Goal: Entertainment & Leisure: Consume media (video, audio)

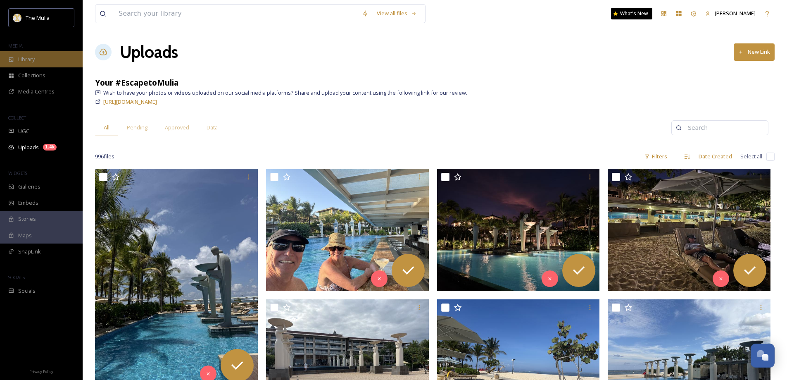
click at [40, 59] on div "Library" at bounding box center [41, 59] width 83 height 16
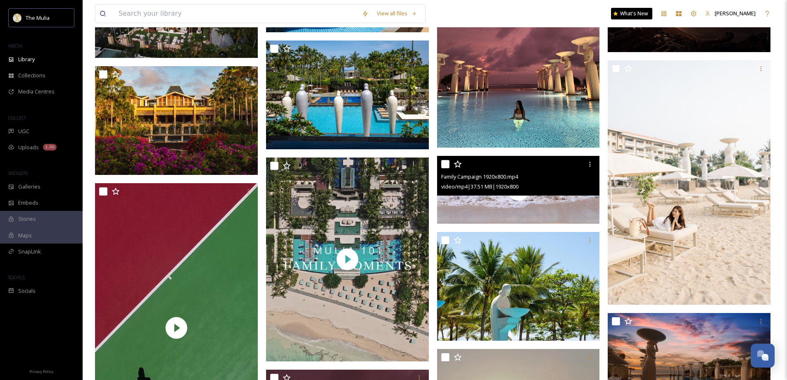
scroll to position [1446, 0]
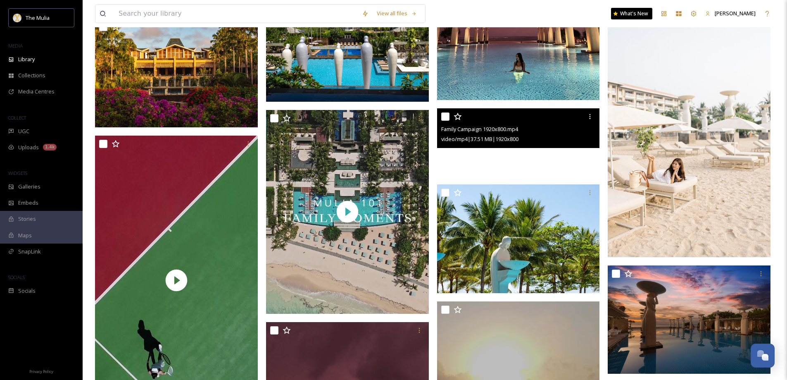
click at [574, 171] on video "Family Campaign 1920x800.mp4" at bounding box center [518, 142] width 163 height 68
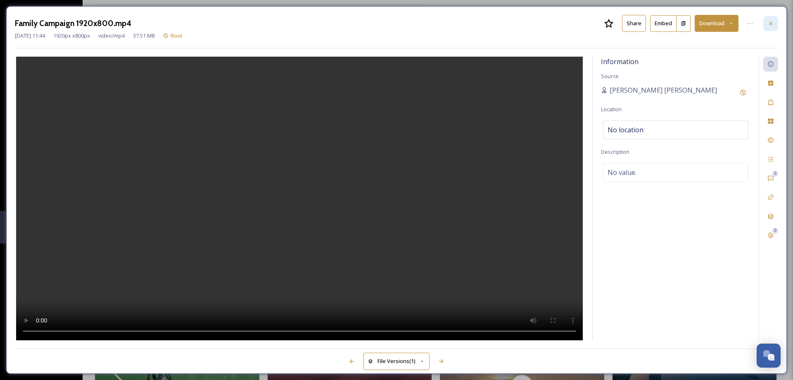
click at [773, 27] on div at bounding box center [771, 23] width 15 height 15
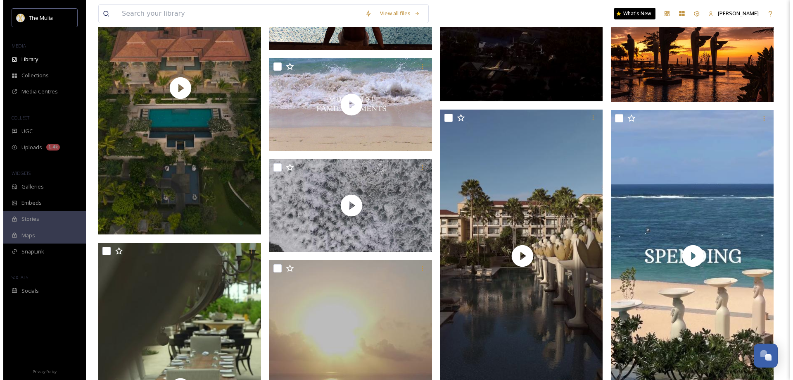
scroll to position [1983, 0]
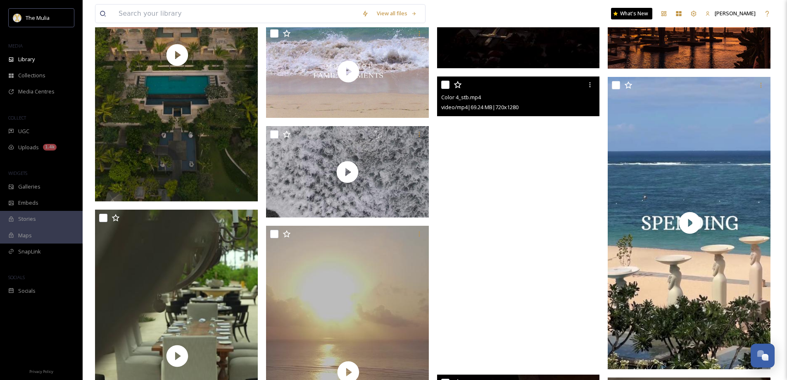
click at [550, 239] on video "Color 4_stb.mp4" at bounding box center [518, 220] width 163 height 289
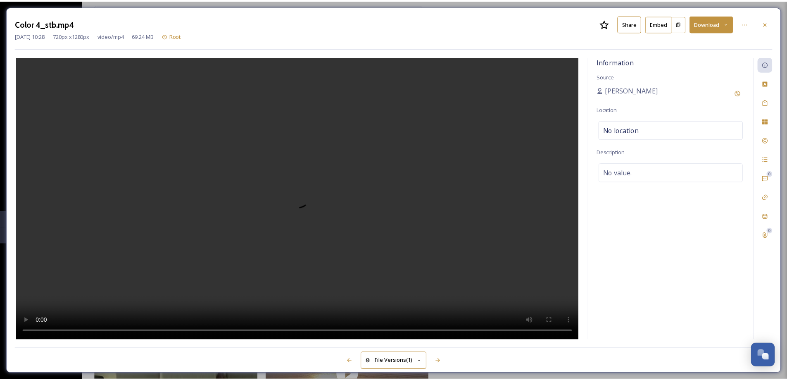
scroll to position [1986, 0]
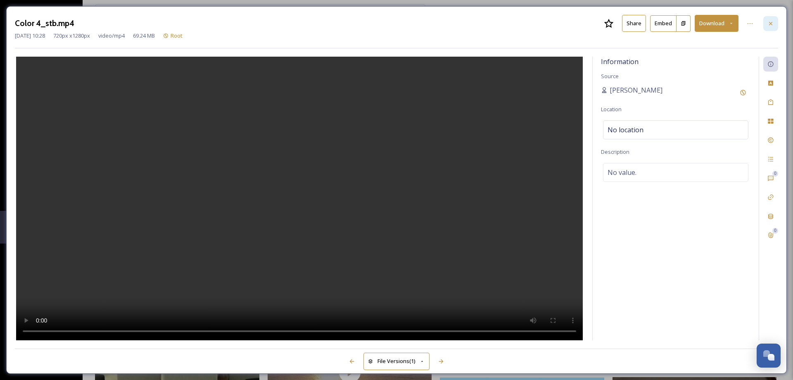
click at [770, 26] on icon at bounding box center [771, 23] width 7 height 7
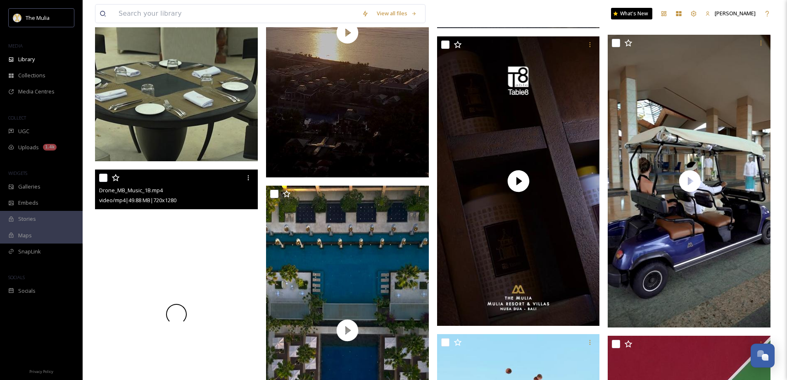
scroll to position [2317, 0]
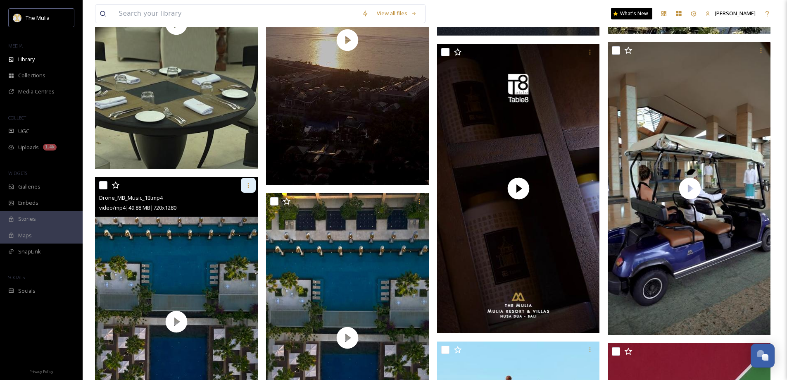
click at [252, 189] on div at bounding box center [248, 185] width 15 height 15
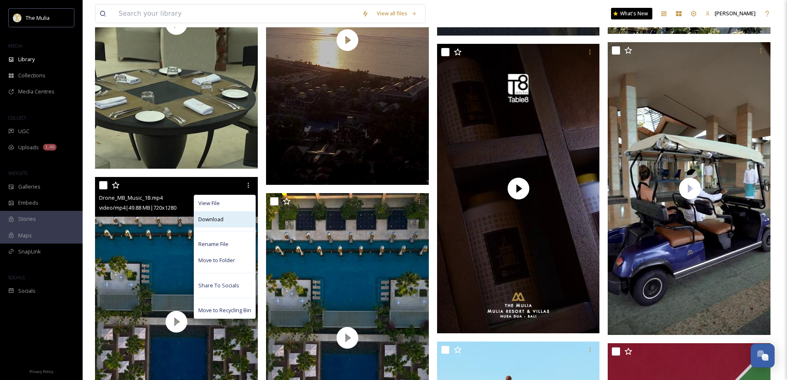
click at [223, 227] on div "Download" at bounding box center [224, 219] width 61 height 16
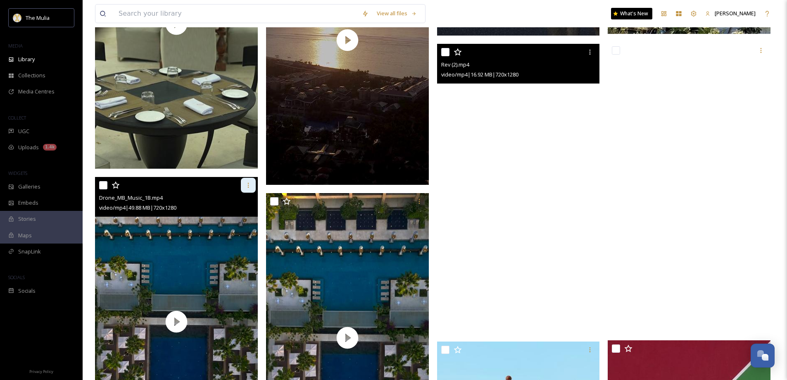
click at [247, 188] on icon at bounding box center [248, 185] width 7 height 7
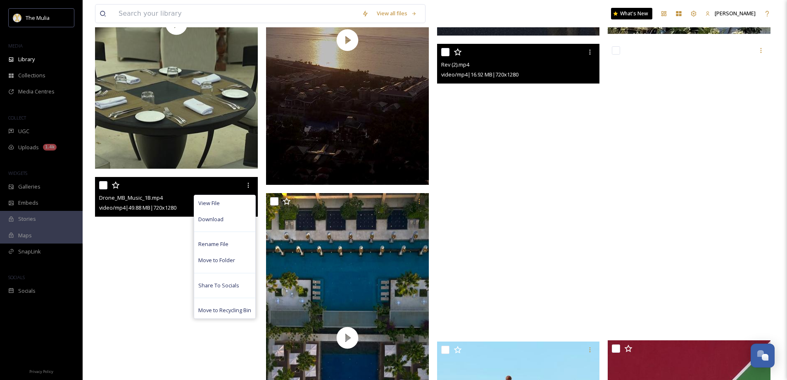
click at [155, 288] on video "Drone_MB_Music_1B.mp4" at bounding box center [176, 321] width 163 height 289
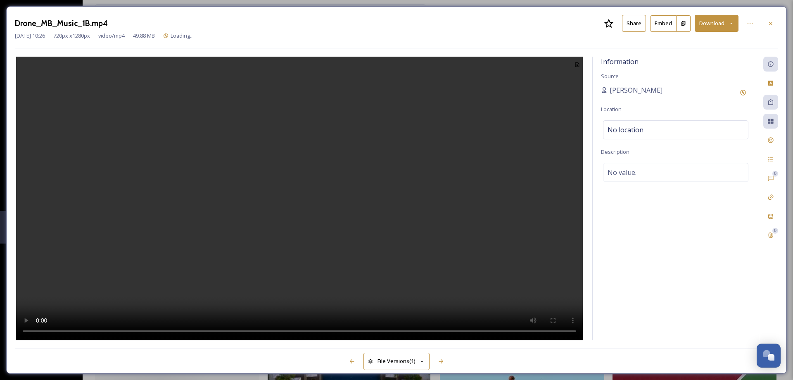
click at [633, 26] on button "Share" at bounding box center [634, 23] width 24 height 17
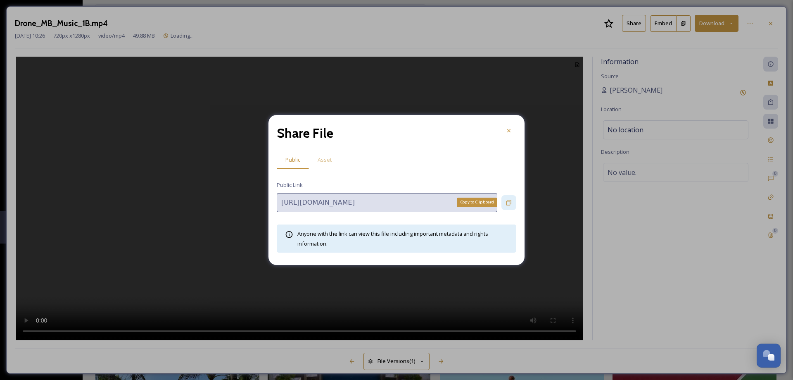
click at [508, 205] on icon at bounding box center [509, 202] width 7 height 7
click at [510, 131] on icon at bounding box center [508, 130] width 3 height 3
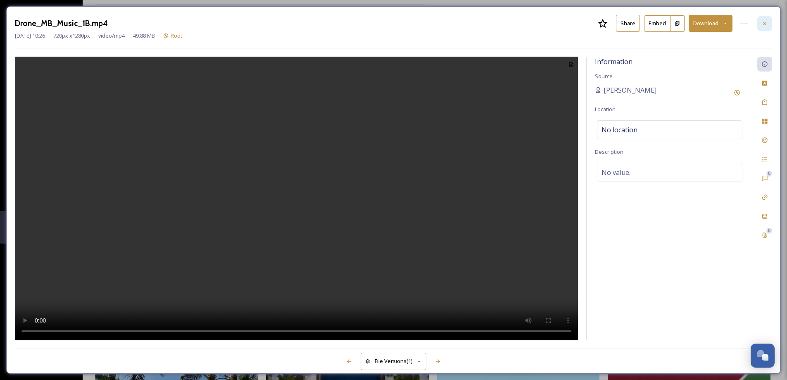
click at [766, 24] on icon at bounding box center [765, 23] width 7 height 7
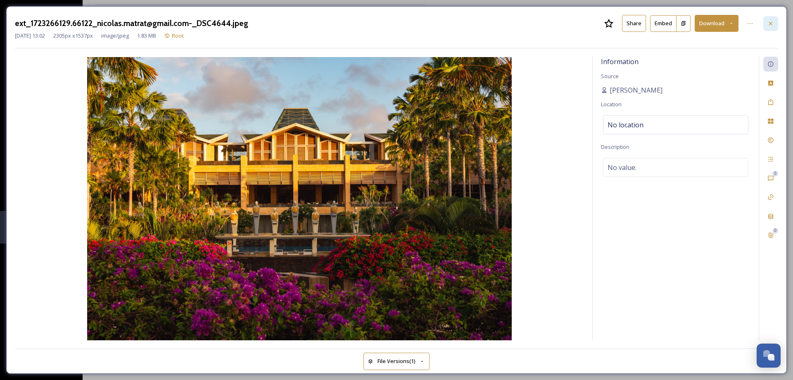
click at [772, 24] on icon at bounding box center [770, 22] width 3 height 3
